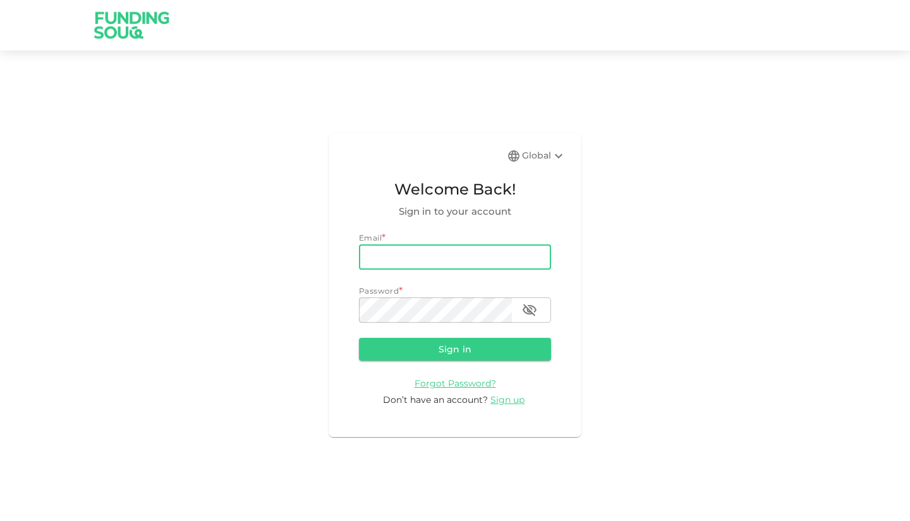
click at [470, 250] on input "email" at bounding box center [455, 257] width 192 height 25
type input "[EMAIL_ADDRESS][DOMAIN_NAME]"
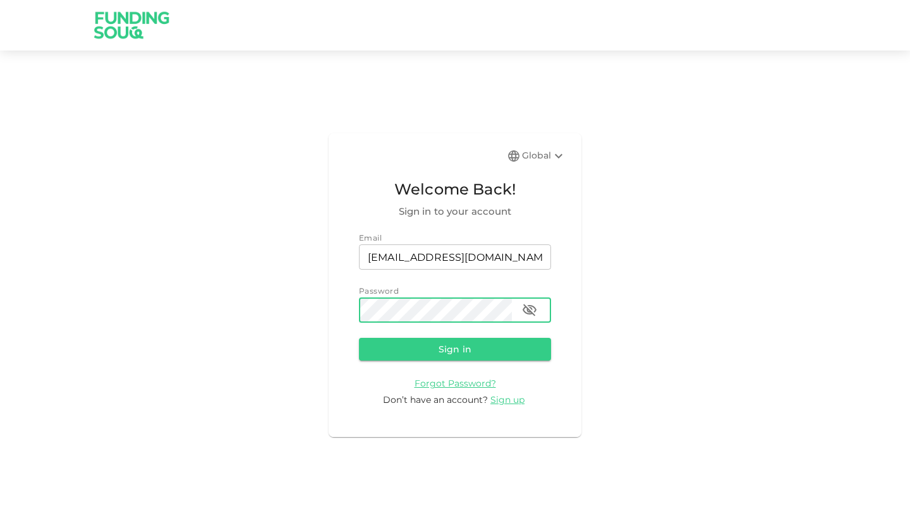
click at [359, 338] on button "Sign in" at bounding box center [455, 349] width 192 height 23
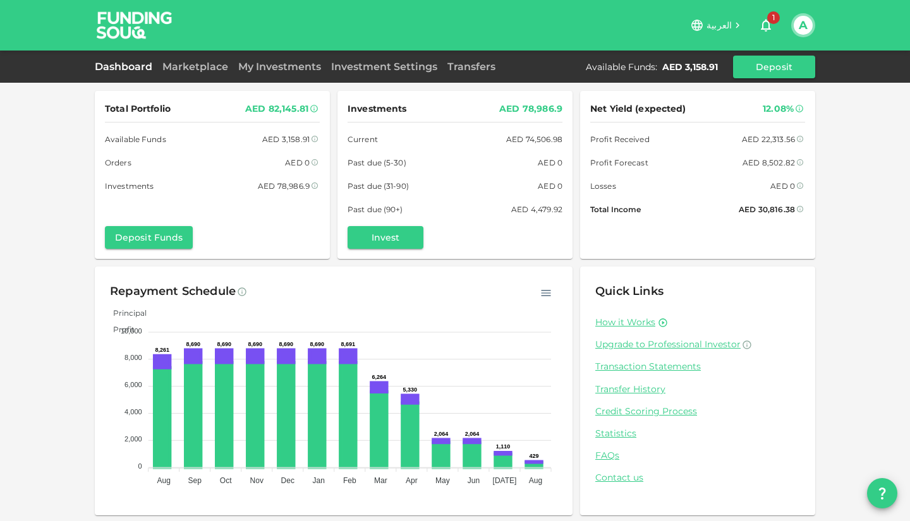
click at [198, 74] on div "Dashboard Marketplace My Investments Investment Settings Transfers Available Fu…" at bounding box center [455, 67] width 720 height 23
click at [202, 68] on link "Marketplace" at bounding box center [195, 67] width 76 height 12
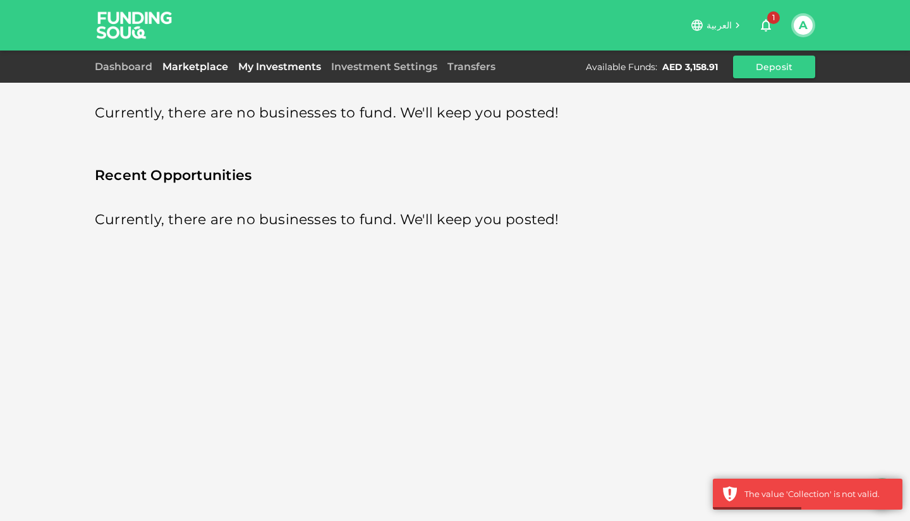
click at [271, 64] on link "My Investments" at bounding box center [279, 67] width 93 height 12
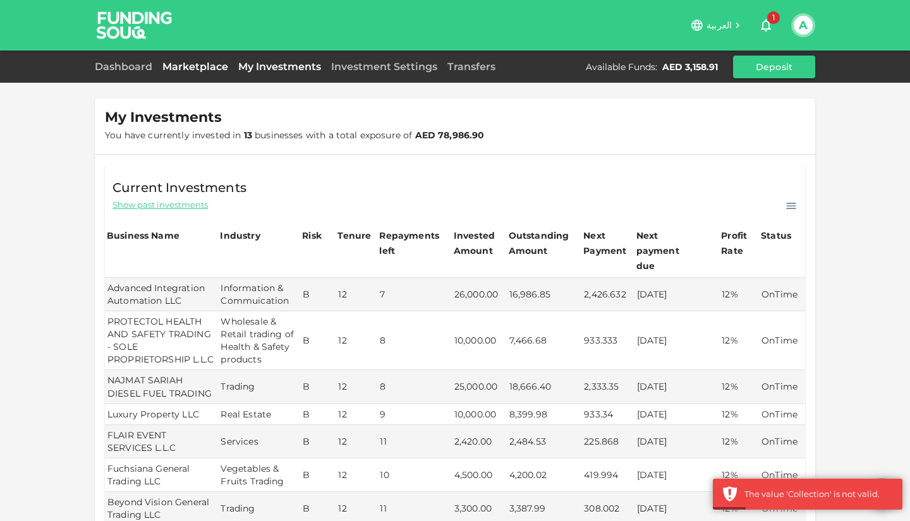
click at [198, 61] on link "Marketplace" at bounding box center [195, 67] width 76 height 12
